Goal: Task Accomplishment & Management: Manage account settings

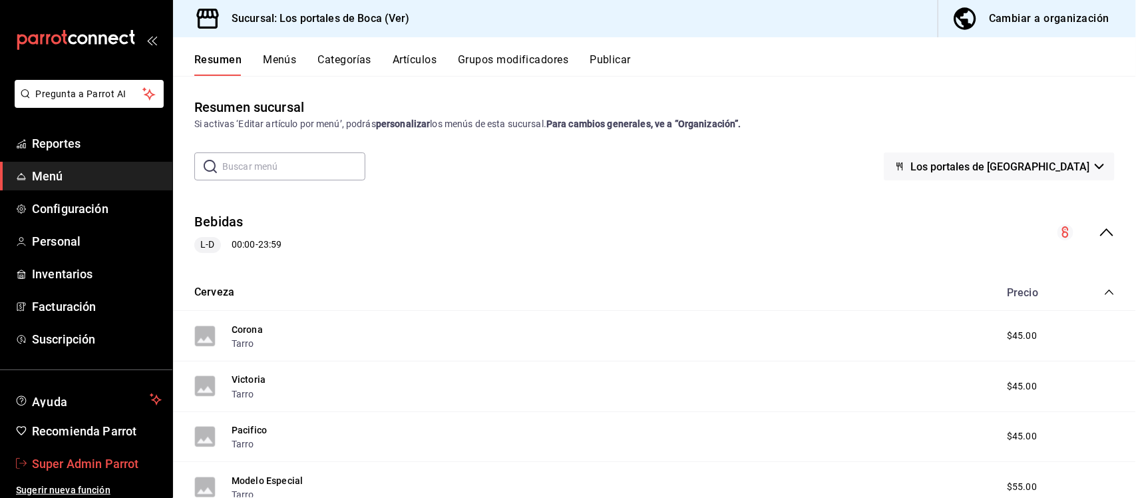
click at [100, 468] on span "Super Admin Parrot" at bounding box center [97, 463] width 130 height 18
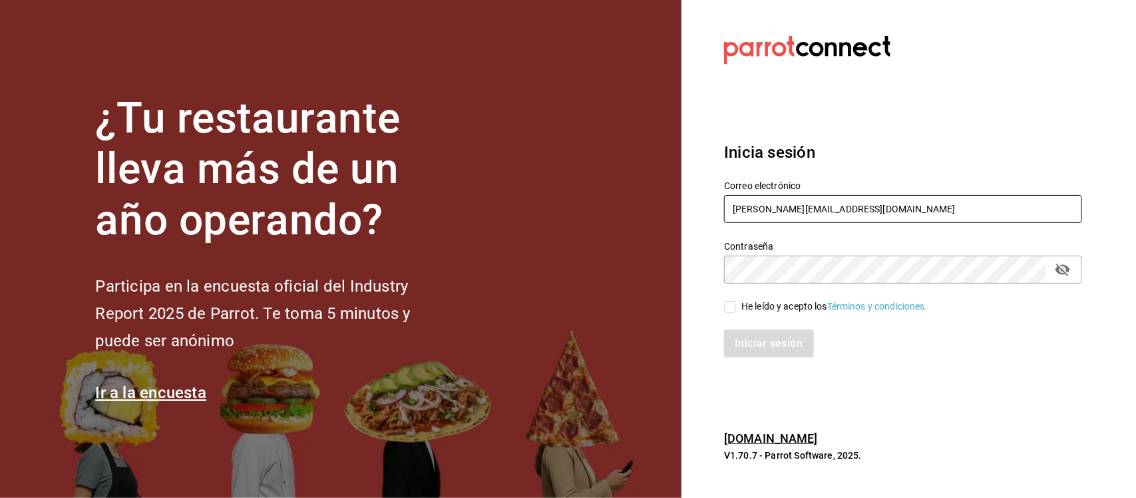
click at [822, 210] on input "ricardo@parrotsoftware.io" at bounding box center [903, 209] width 358 height 28
drag, startPoint x: 850, startPoint y: 206, endPoint x: 673, endPoint y: 208, distance: 176.3
click at [673, 208] on div "¿Tu restaurante lleva más de un año operando? Participa en la encuesta oficial …" at bounding box center [568, 249] width 1136 height 498
paste input "whim@tepeyac.com Parr0tConnec7"
click at [854, 210] on input "whim@tepeyac.com Parr0tConnec7" at bounding box center [903, 209] width 358 height 28
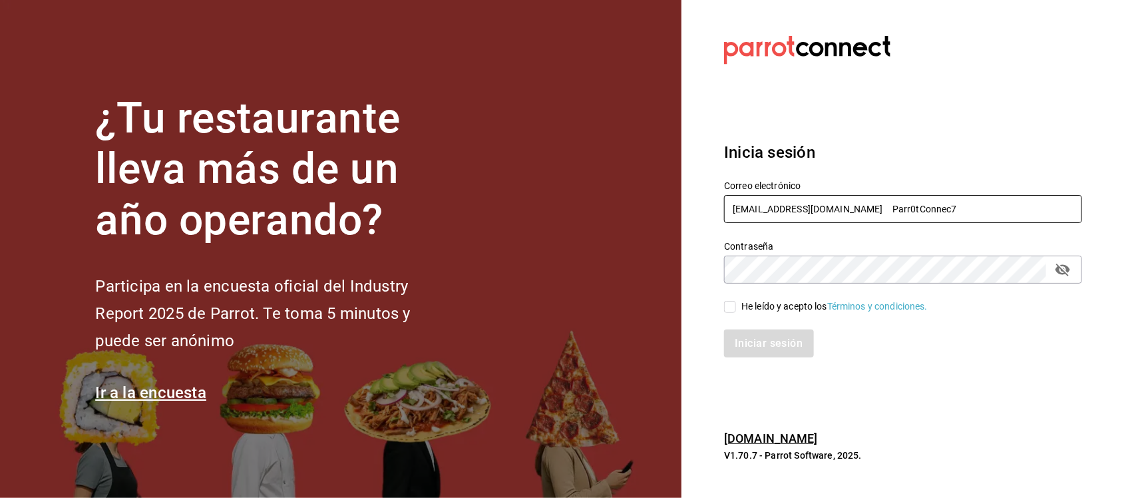
click at [854, 210] on input "whim@tepeyac.com Parr0tConnec7" at bounding box center [903, 209] width 358 height 28
type input "[EMAIL_ADDRESS][DOMAIN_NAME]"
click at [687, 285] on section "Datos incorrectos. Verifica que tu Correo o Contraseña estén bien escritos. Ini…" at bounding box center [897, 249] width 432 height 498
click at [733, 311] on input "He leído y acepto los Términos y condiciones." at bounding box center [730, 307] width 12 height 12
checkbox input "true"
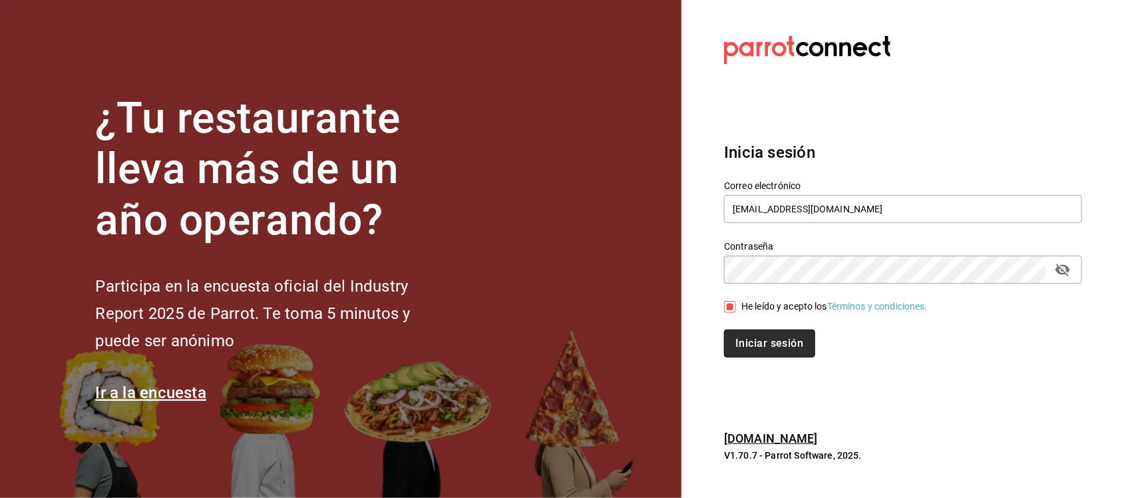
click at [743, 341] on button "Iniciar sesión" at bounding box center [769, 343] width 90 height 28
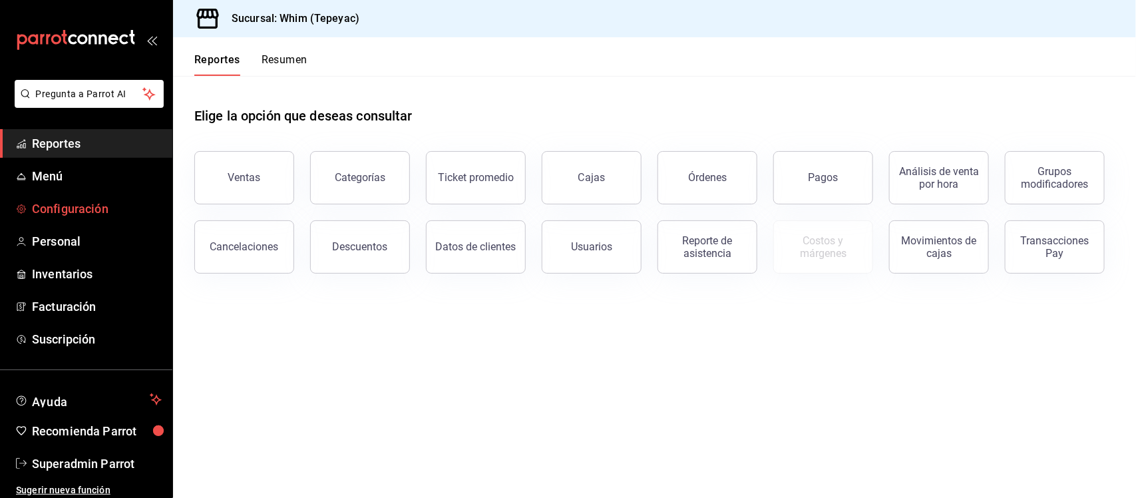
click at [71, 208] on span "Configuración" at bounding box center [97, 209] width 130 height 18
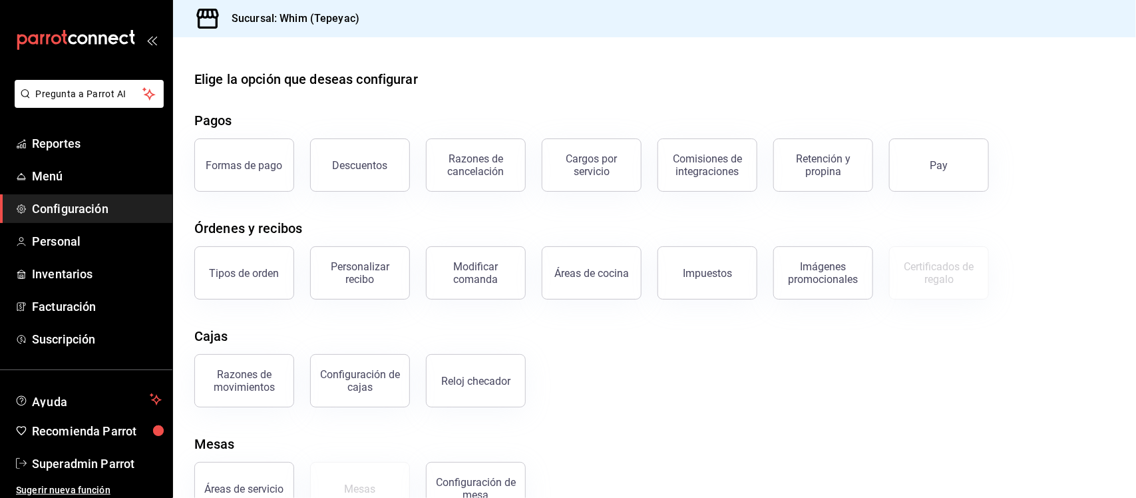
scroll to position [38, 0]
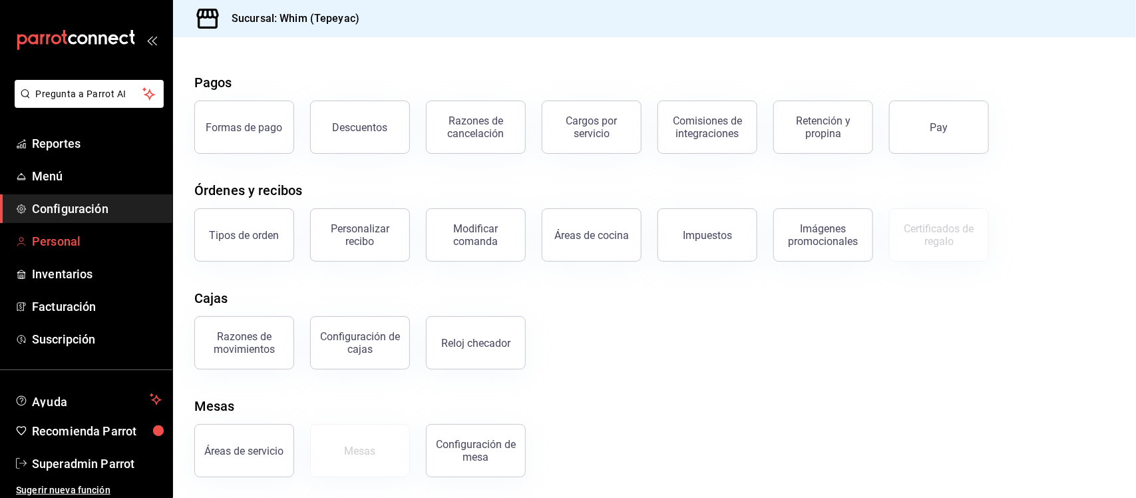
click at [58, 241] on span "Personal" at bounding box center [97, 241] width 130 height 18
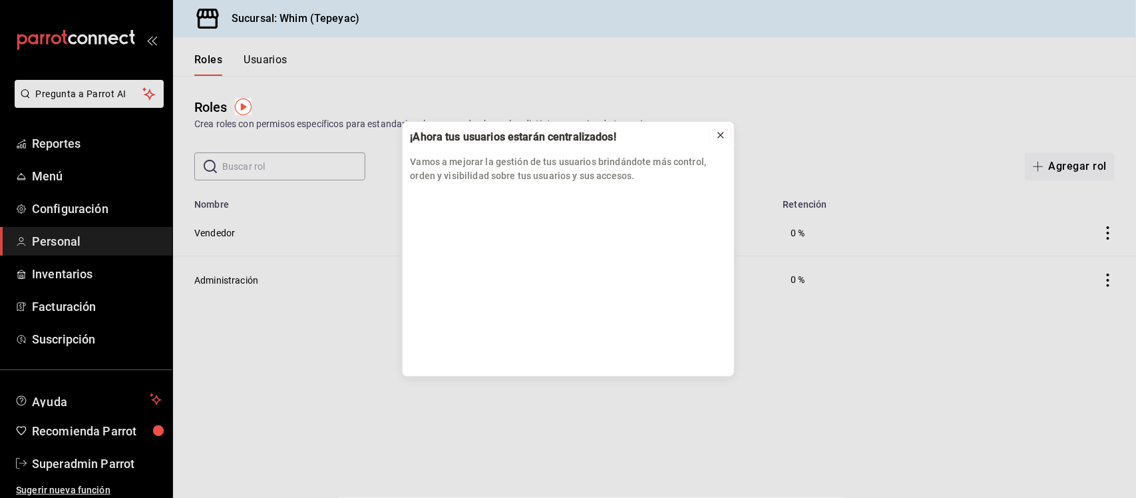
click at [724, 138] on icon at bounding box center [720, 135] width 11 height 11
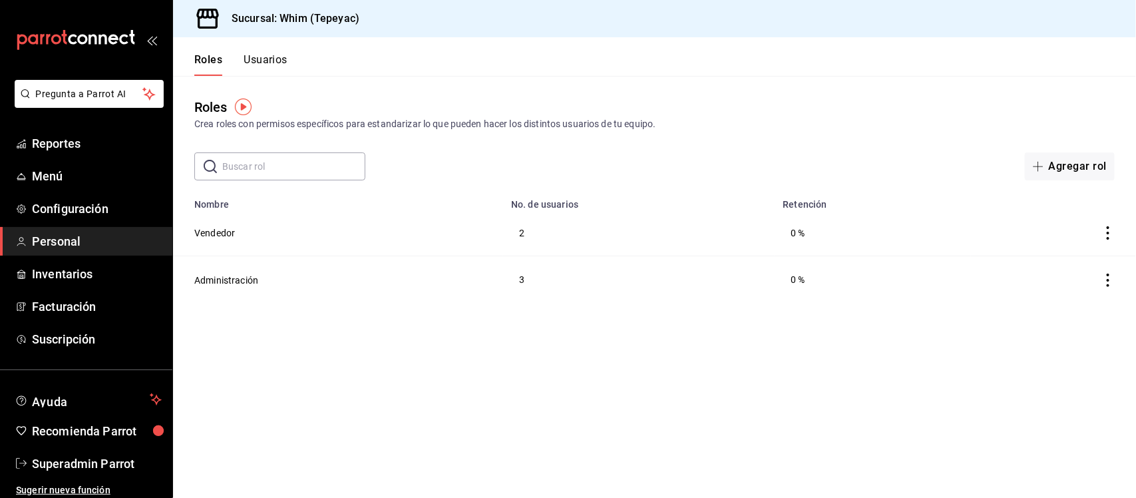
click at [271, 63] on button "Usuarios" at bounding box center [266, 64] width 44 height 23
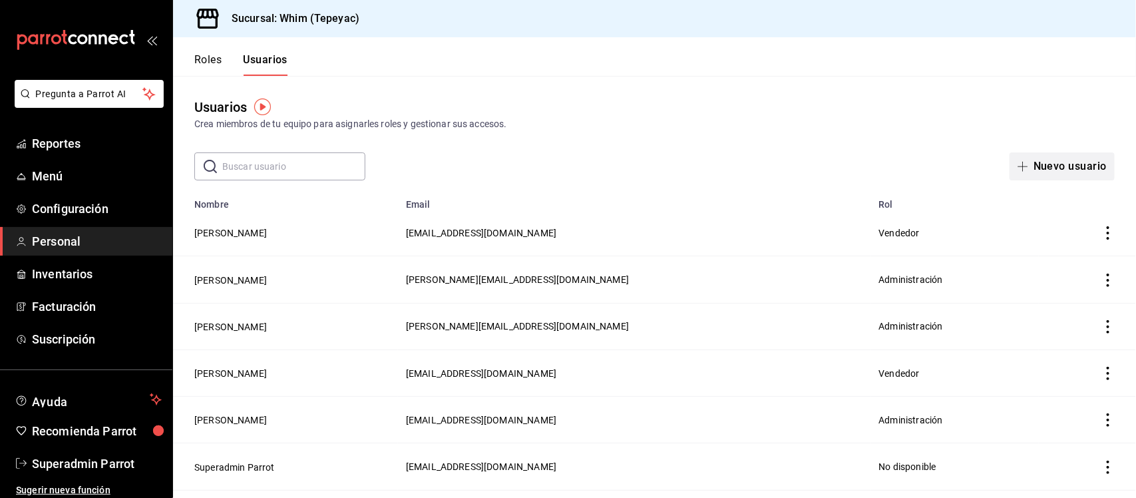
click at [1075, 167] on button "Nuevo usuario" at bounding box center [1061, 166] width 105 height 28
